Goal: Navigation & Orientation: Find specific page/section

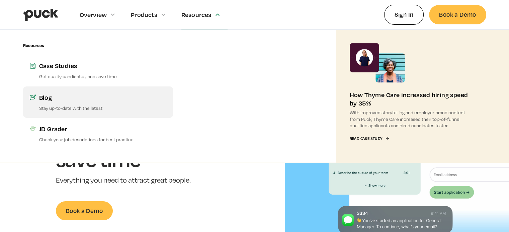
click at [49, 95] on div "Blog" at bounding box center [102, 97] width 127 height 8
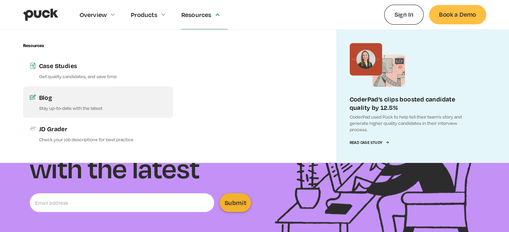
click at [43, 101] on div "Blog" at bounding box center [102, 97] width 127 height 8
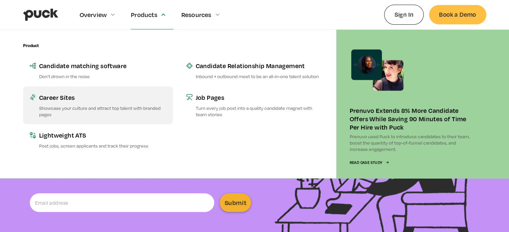
click at [72, 96] on div "Career Sites" at bounding box center [102, 97] width 127 height 8
